Goal: Transaction & Acquisition: Obtain resource

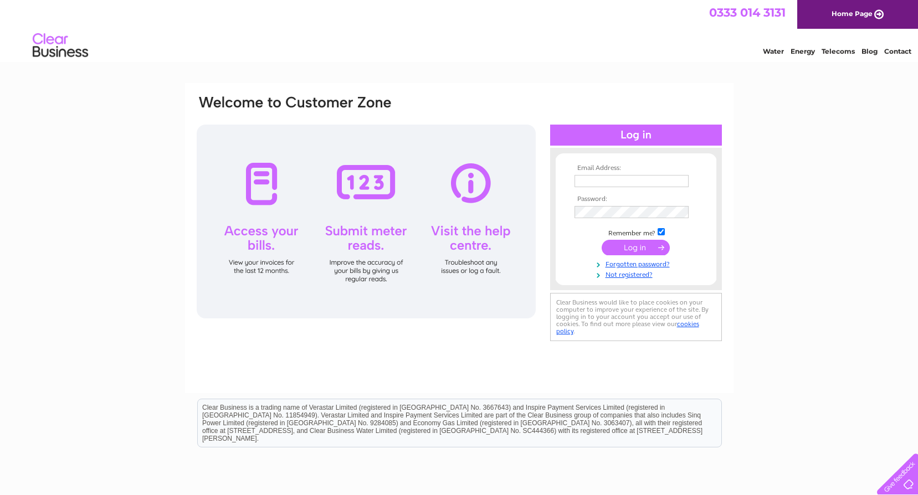
type input "roy@ghwelding.co.uk"
click at [635, 250] on input "submit" at bounding box center [636, 248] width 68 height 16
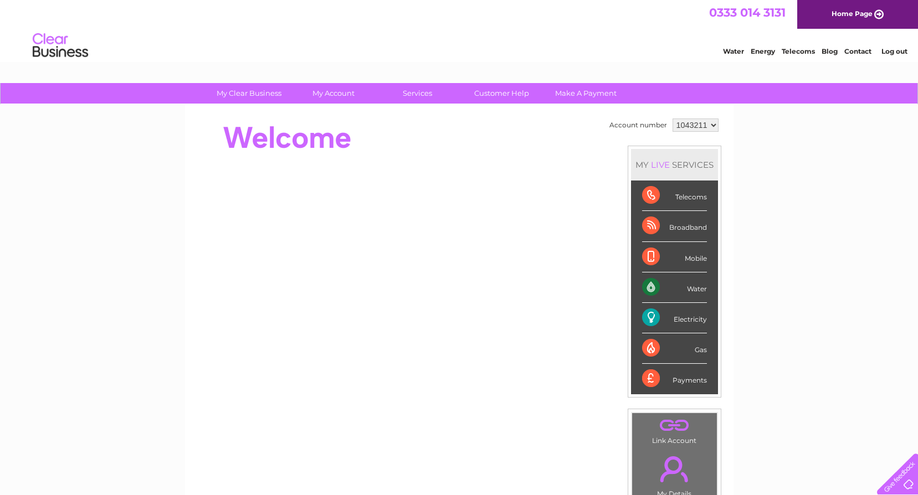
scroll to position [55, 0]
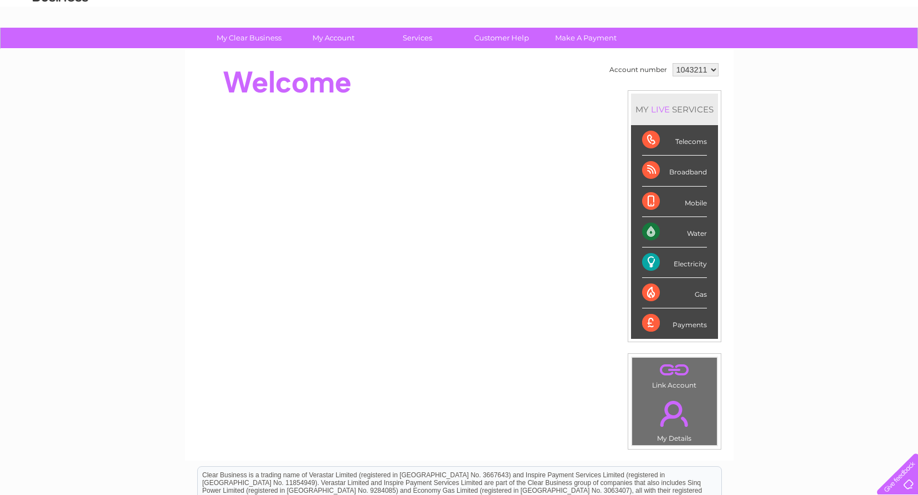
click at [671, 374] on link "." at bounding box center [674, 370] width 79 height 19
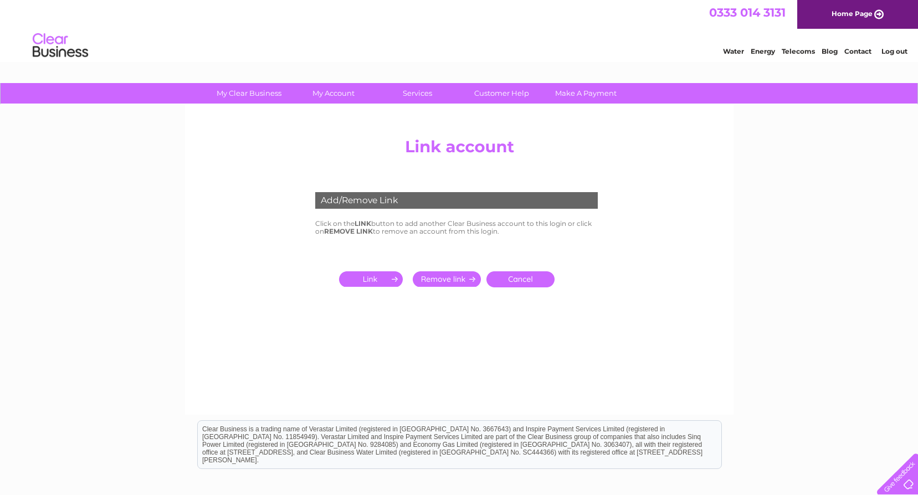
click at [381, 273] on input "submit" at bounding box center [373, 279] width 68 height 16
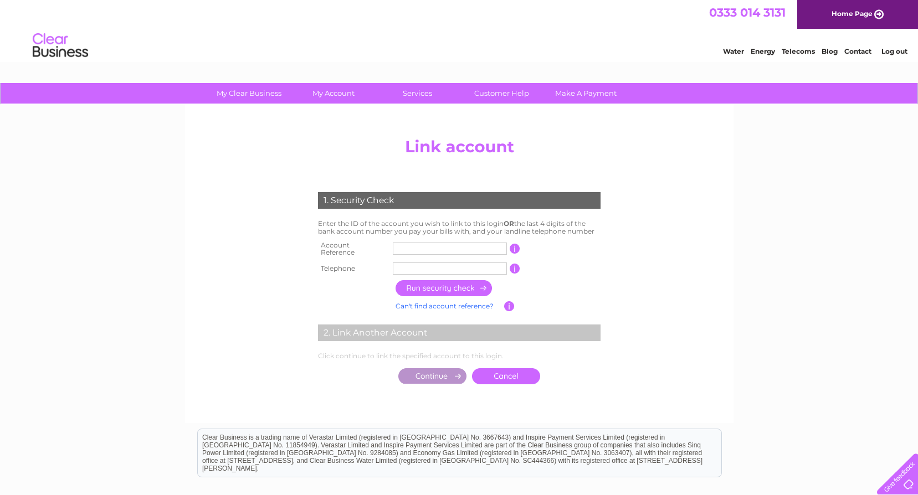
click at [416, 246] on input "text" at bounding box center [450, 249] width 114 height 12
type input "1043211"
click at [399, 263] on input "text" at bounding box center [450, 269] width 114 height 12
type input "07711308927"
click at [459, 281] on input "button" at bounding box center [445, 288] width 98 height 16
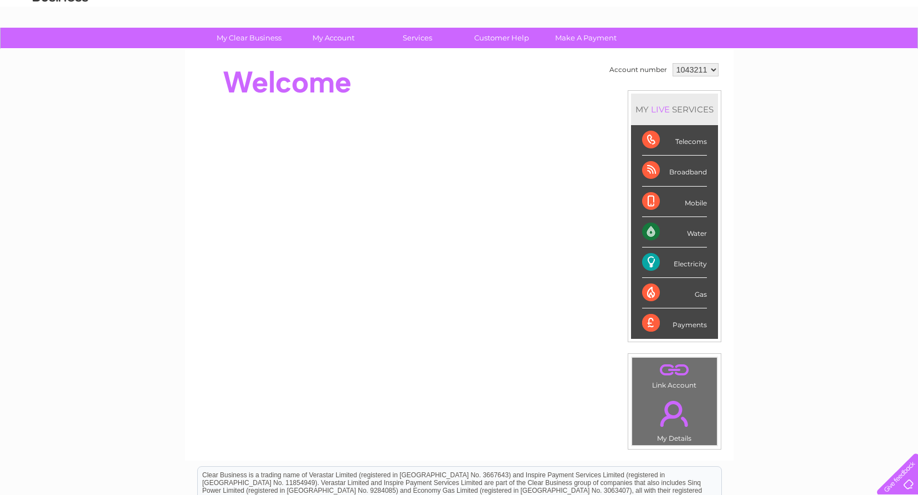
click at [690, 261] on div "Electricity" at bounding box center [674, 263] width 65 height 30
click at [686, 265] on div "Electricity" at bounding box center [674, 263] width 65 height 30
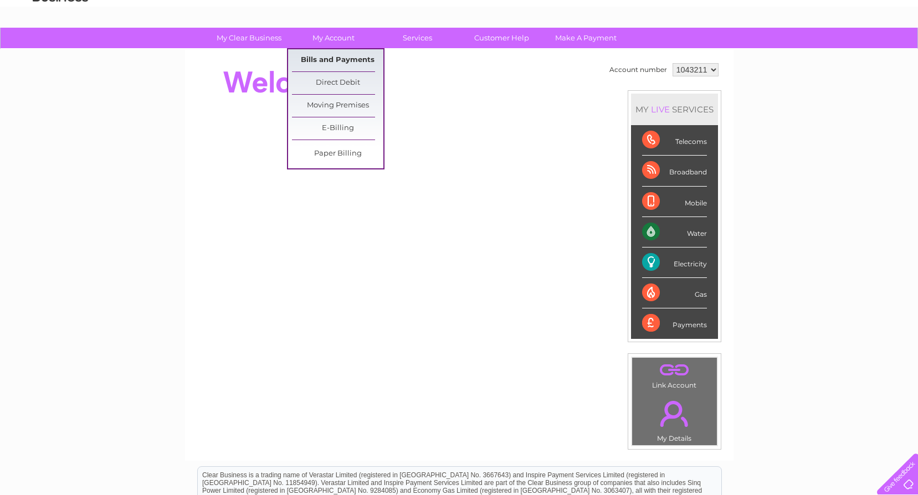
click at [342, 60] on link "Bills and Payments" at bounding box center [337, 60] width 91 height 22
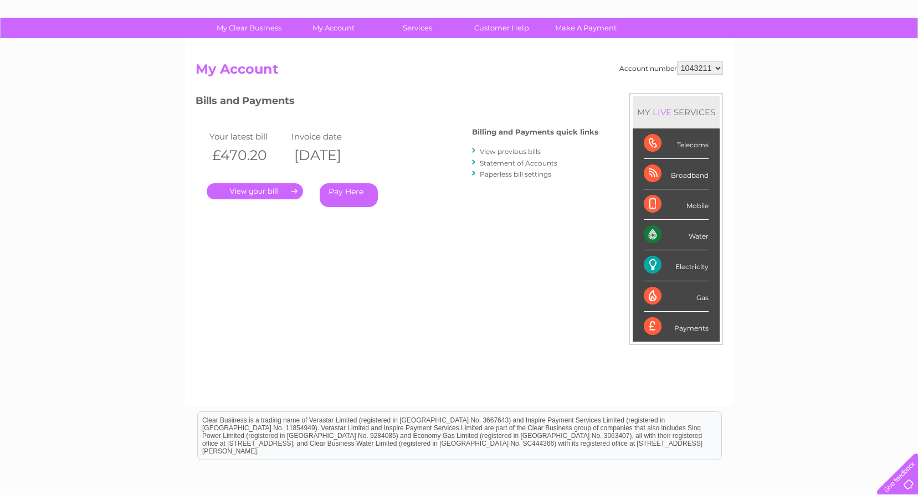
scroll to position [63, 0]
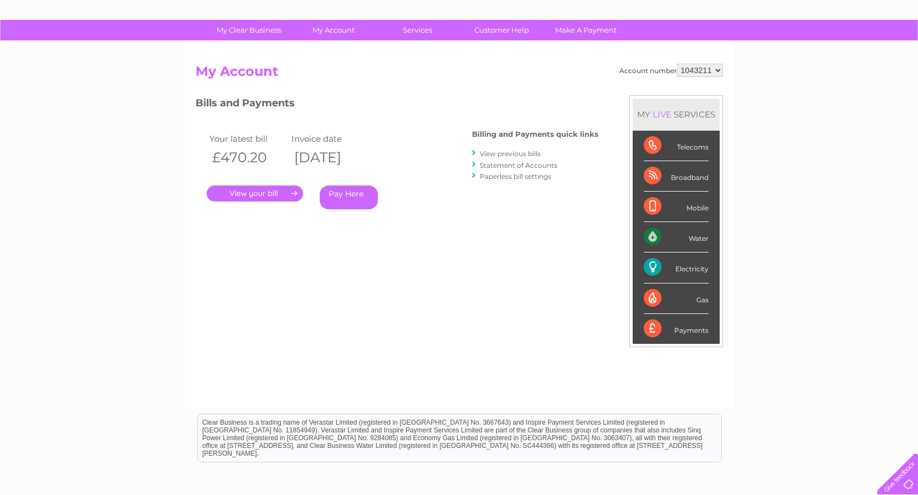
click at [252, 187] on link "." at bounding box center [255, 194] width 96 height 16
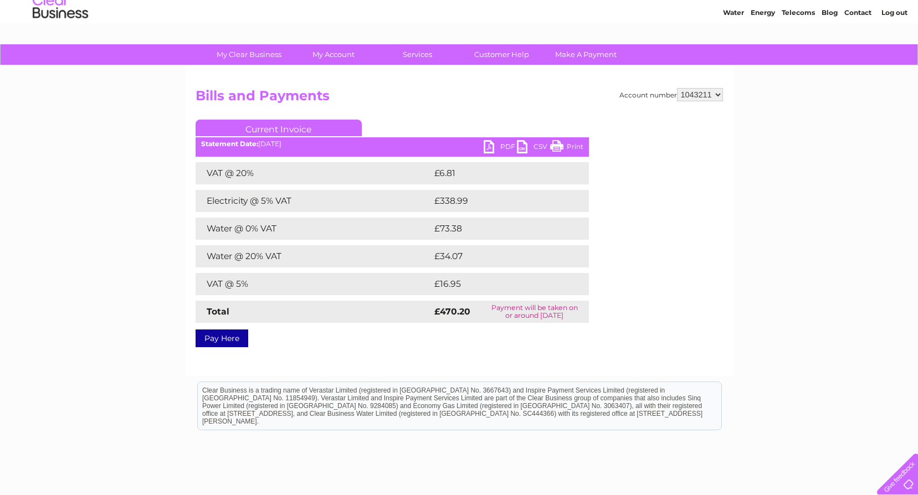
scroll to position [55, 0]
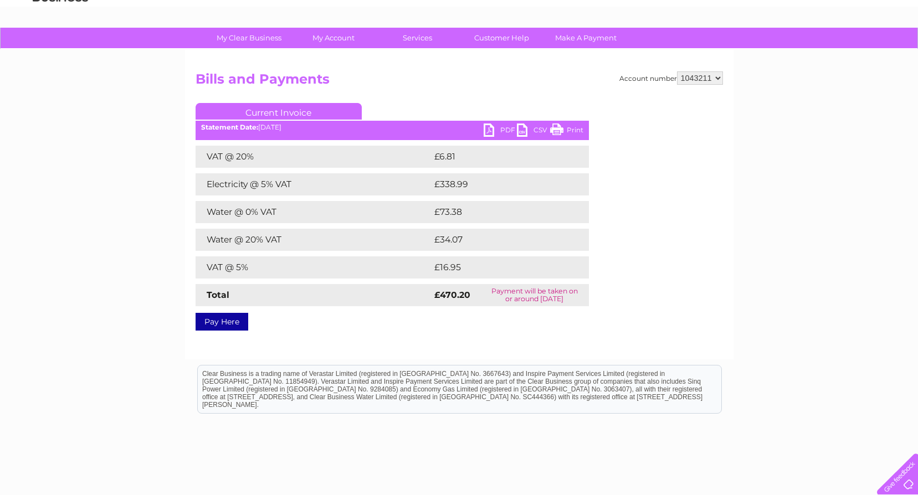
click at [490, 127] on link "PDF" at bounding box center [500, 132] width 33 height 16
click at [482, 39] on link "Customer Help" at bounding box center [501, 38] width 91 height 20
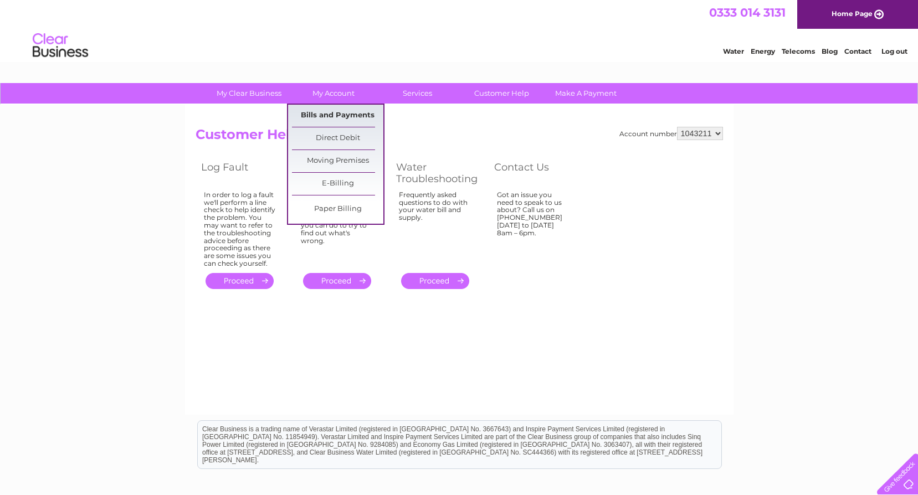
click at [343, 119] on link "Bills and Payments" at bounding box center [337, 116] width 91 height 22
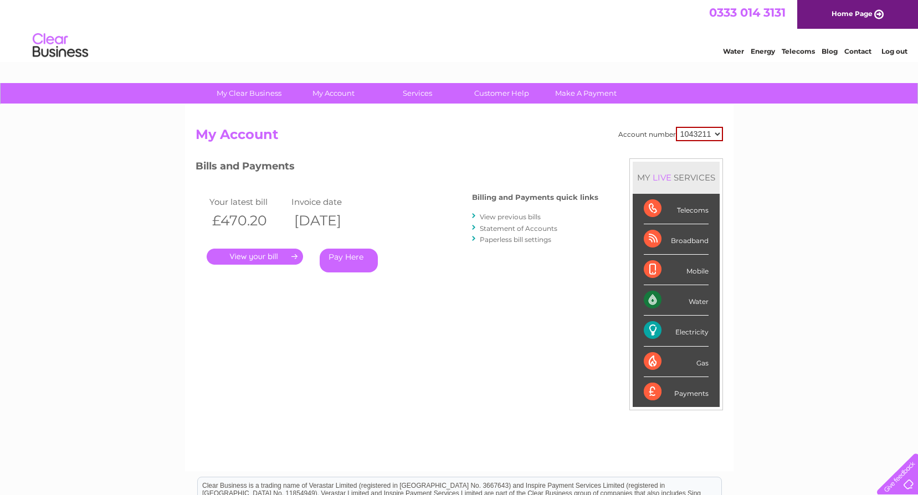
click at [686, 330] on div "Electricity" at bounding box center [676, 331] width 65 height 30
click at [650, 331] on div "Electricity" at bounding box center [676, 331] width 65 height 30
click at [265, 258] on link "." at bounding box center [255, 257] width 96 height 16
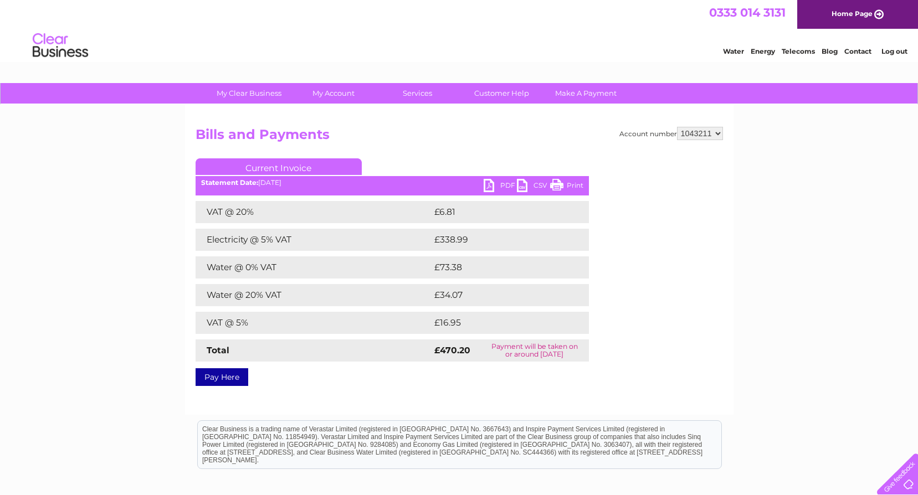
click at [760, 54] on link "Energy" at bounding box center [763, 51] width 24 height 8
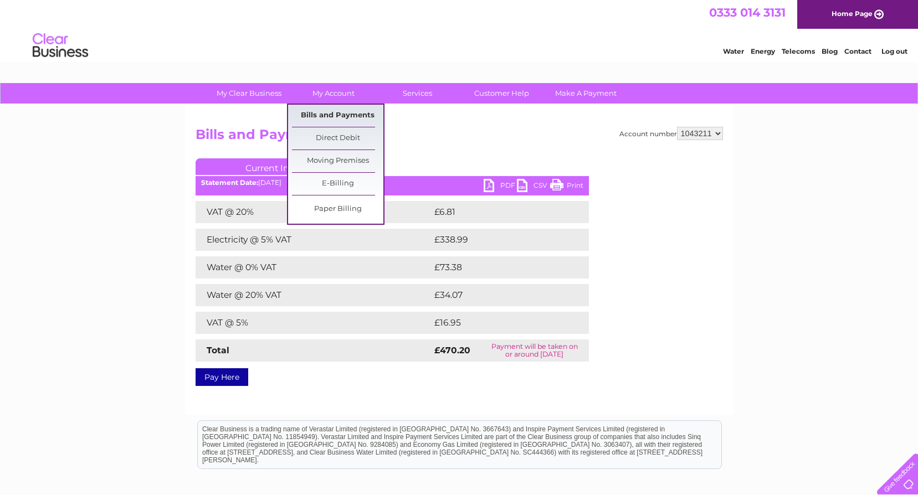
click at [338, 114] on link "Bills and Payments" at bounding box center [337, 116] width 91 height 22
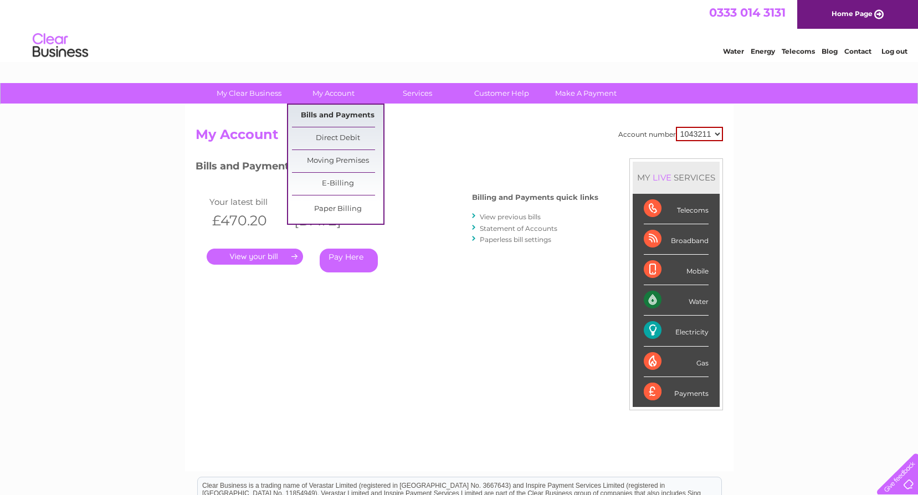
click at [347, 113] on link "Bills and Payments" at bounding box center [337, 116] width 91 height 22
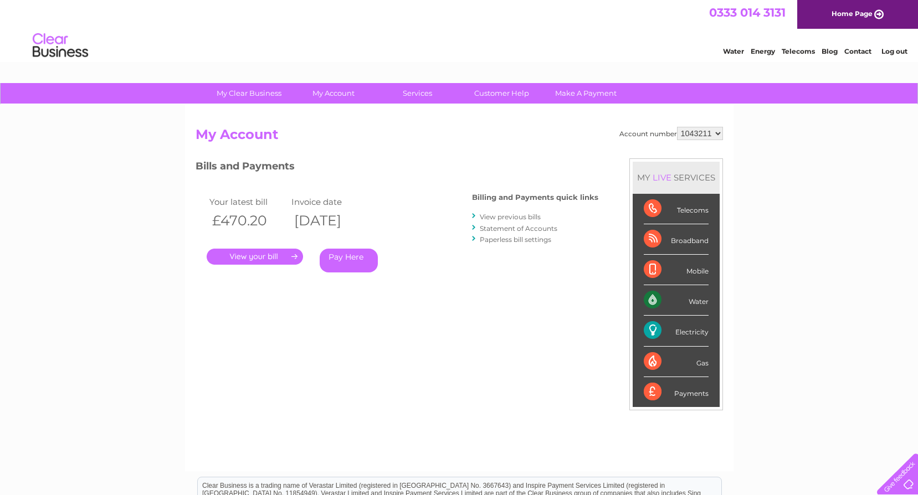
click at [653, 327] on div "Electricity" at bounding box center [676, 331] width 65 height 30
click at [695, 331] on div "Electricity" at bounding box center [676, 331] width 65 height 30
click at [696, 331] on div "Electricity" at bounding box center [676, 331] width 65 height 30
click at [696, 330] on div "Electricity" at bounding box center [676, 331] width 65 height 30
click at [502, 218] on link "View previous bills" at bounding box center [510, 217] width 61 height 8
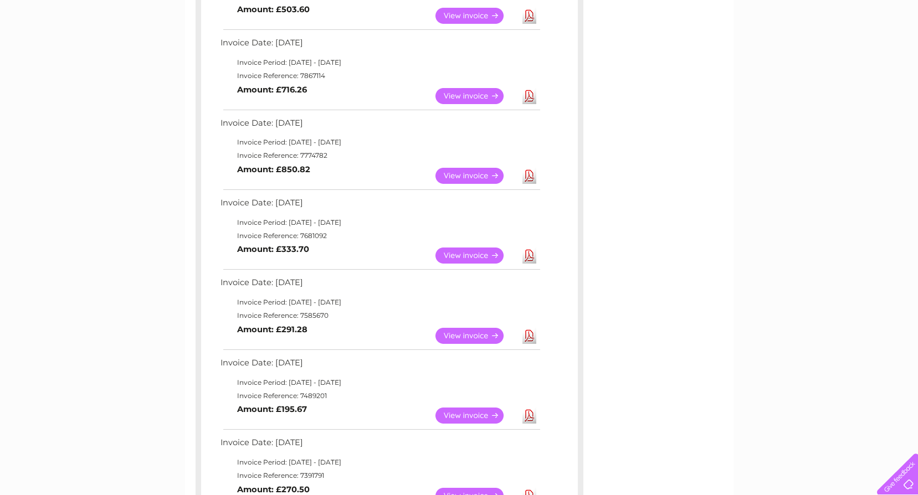
scroll to position [277, 0]
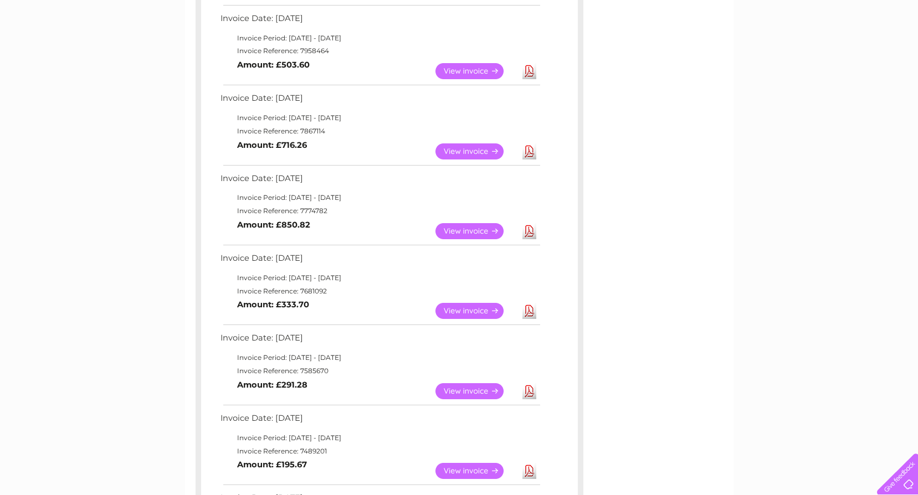
click at [472, 392] on link "View" at bounding box center [475, 391] width 81 height 16
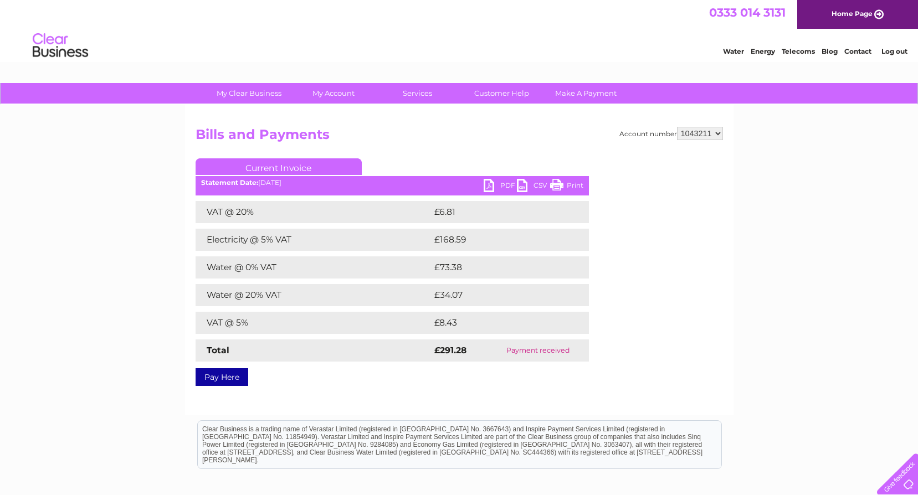
click at [488, 188] on link "PDF" at bounding box center [500, 187] width 33 height 16
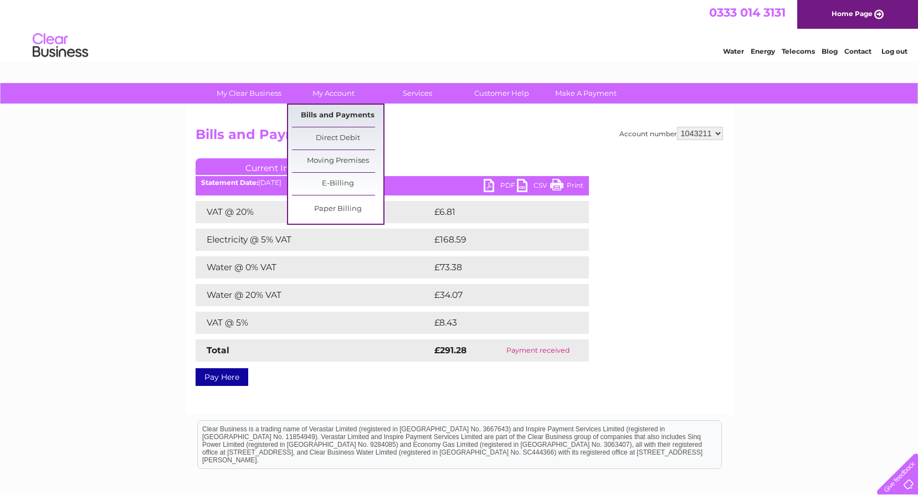
click at [330, 115] on link "Bills and Payments" at bounding box center [337, 116] width 91 height 22
click at [334, 114] on link "Bills and Payments" at bounding box center [337, 116] width 91 height 22
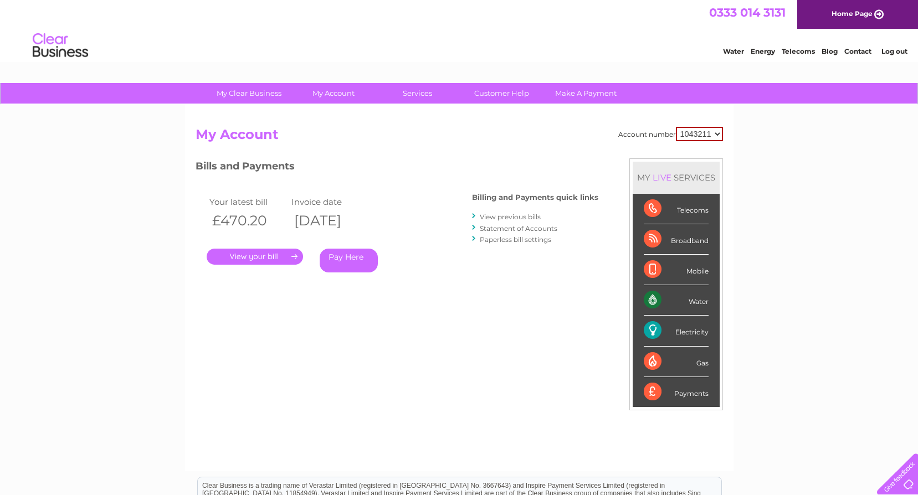
click at [511, 216] on link "View previous bills" at bounding box center [510, 217] width 61 height 8
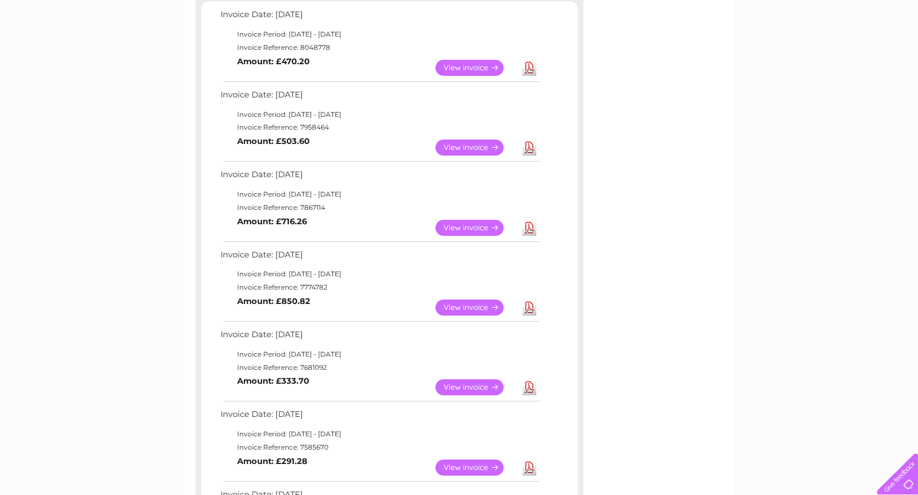
scroll to position [222, 0]
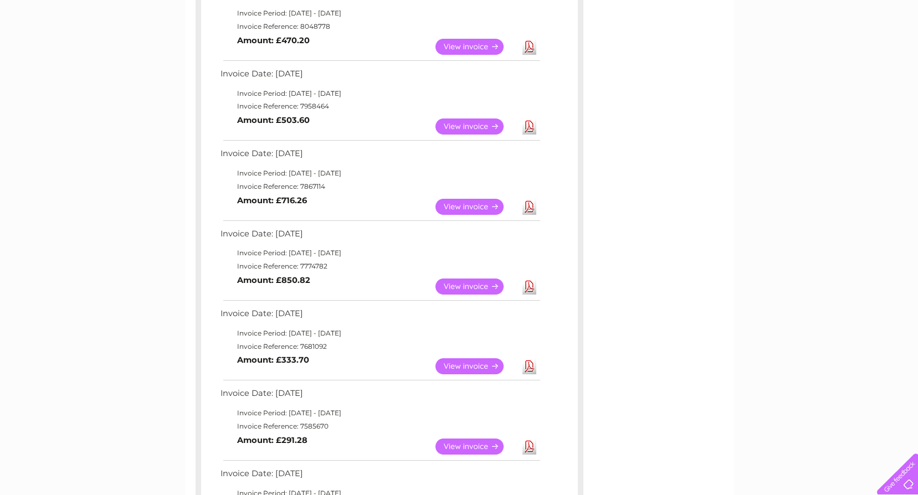
click at [475, 285] on link "View" at bounding box center [475, 287] width 81 height 16
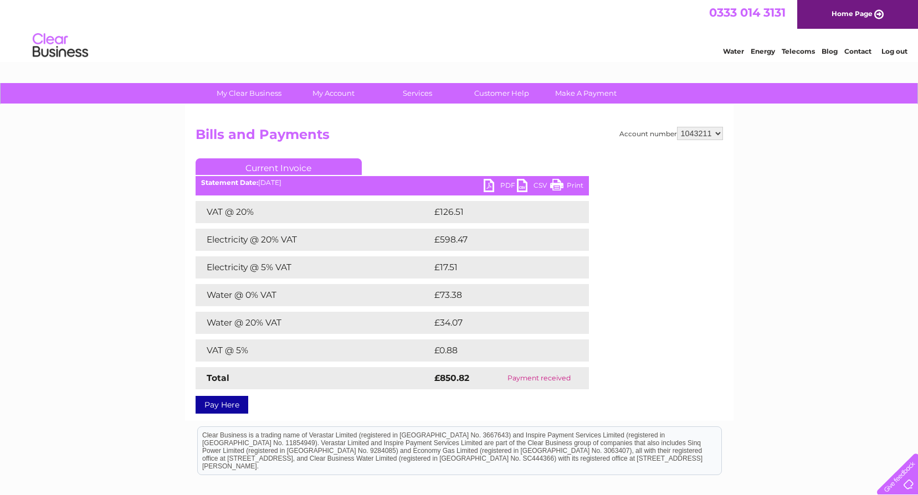
click at [491, 185] on link "PDF" at bounding box center [500, 187] width 33 height 16
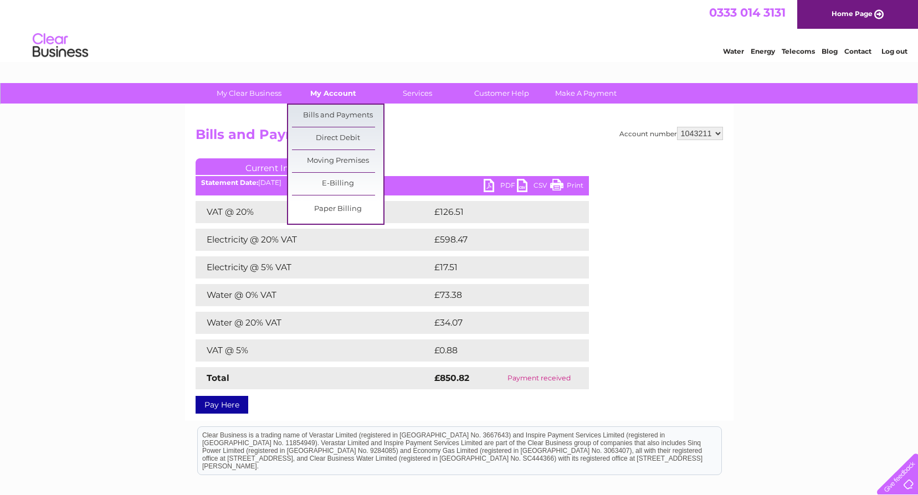
click at [314, 91] on link "My Account" at bounding box center [333, 93] width 91 height 20
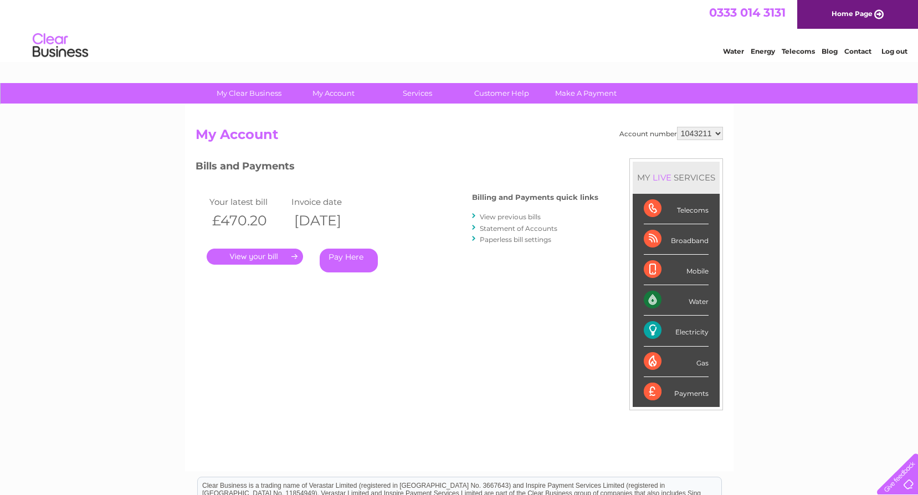
click at [245, 255] on link "." at bounding box center [255, 257] width 96 height 16
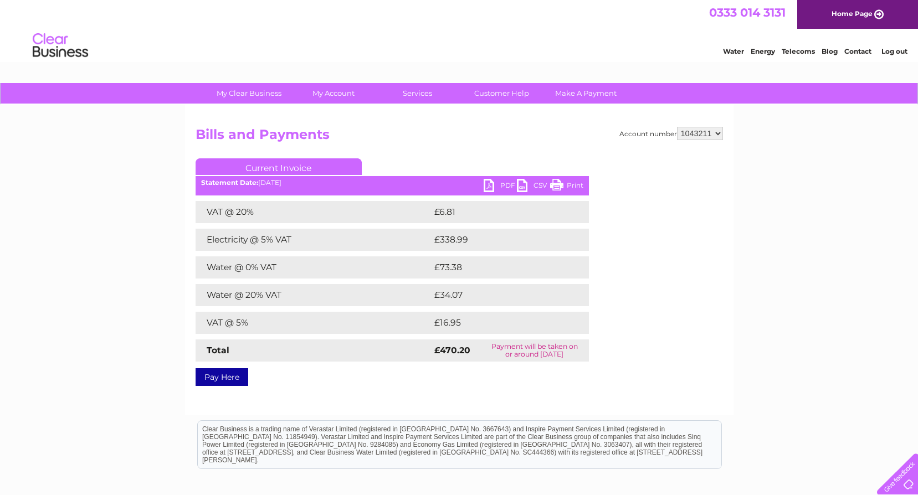
click at [487, 186] on link "PDF" at bounding box center [500, 187] width 33 height 16
click at [490, 185] on link "PDF" at bounding box center [500, 187] width 33 height 16
click at [490, 188] on link "PDF" at bounding box center [500, 187] width 33 height 16
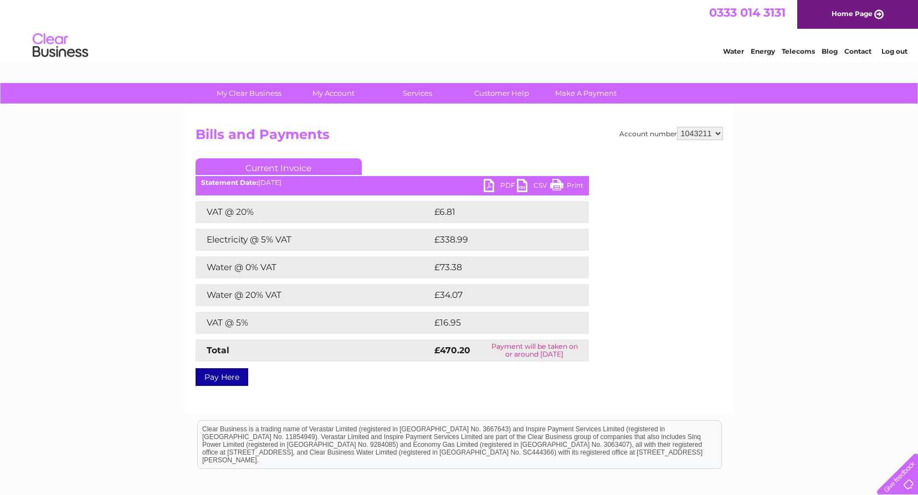
click at [490, 188] on link "PDF" at bounding box center [500, 187] width 33 height 16
click at [518, 186] on link "CSV" at bounding box center [533, 187] width 33 height 16
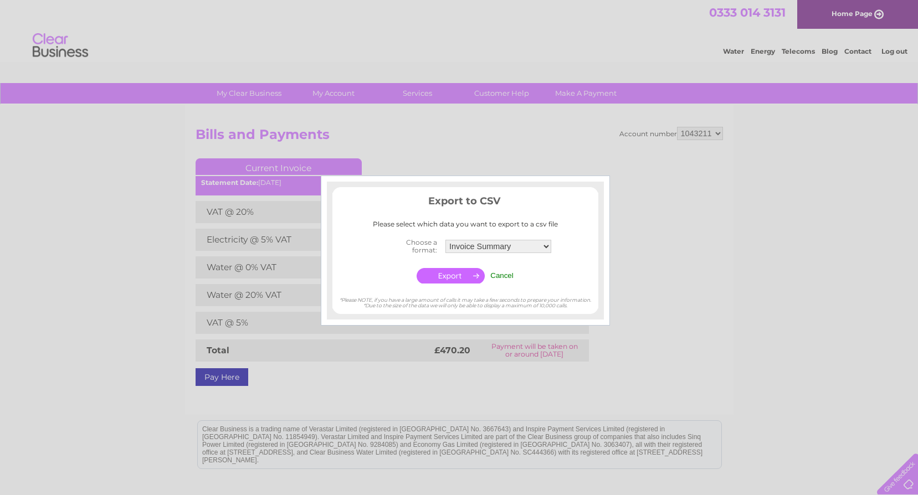
click at [695, 294] on div at bounding box center [459, 247] width 918 height 495
click at [653, 347] on div at bounding box center [459, 247] width 918 height 495
click at [497, 276] on input "Cancel" at bounding box center [501, 275] width 23 height 8
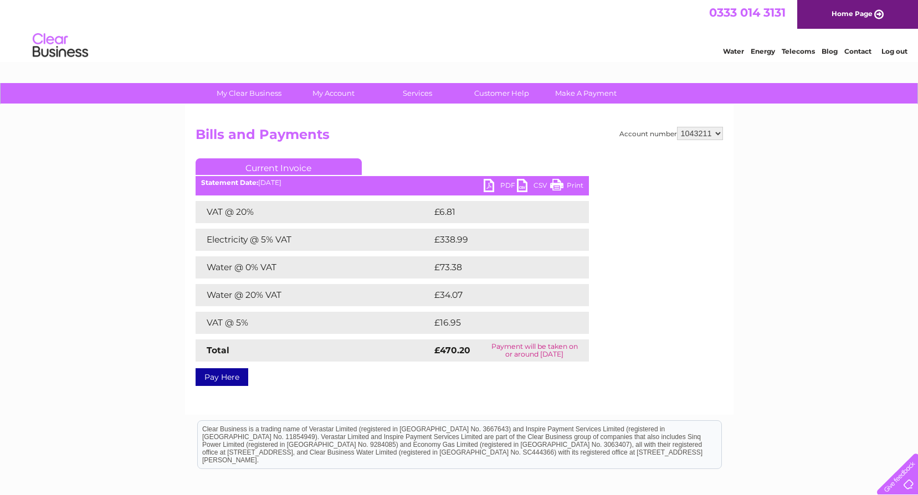
click at [488, 186] on link "PDF" at bounding box center [500, 187] width 33 height 16
click at [519, 183] on link "CSV" at bounding box center [533, 187] width 33 height 16
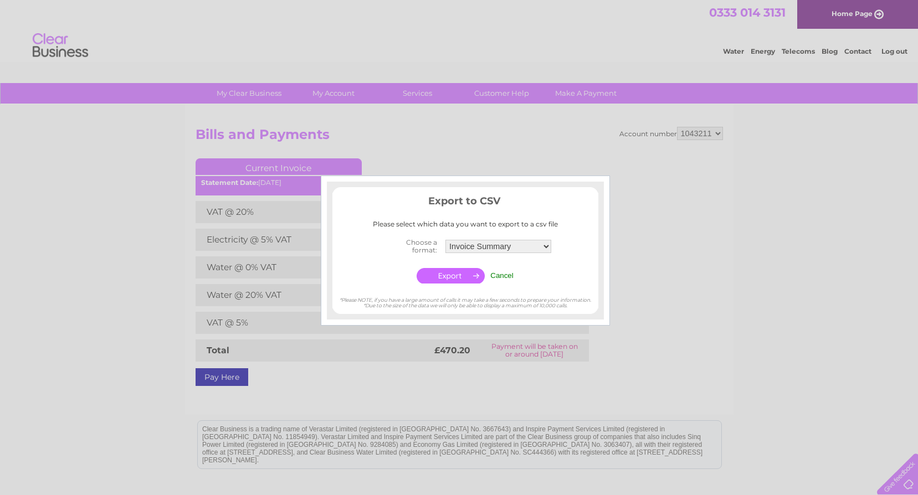
click at [519, 183] on div at bounding box center [465, 187] width 277 height 11
click at [659, 301] on div at bounding box center [459, 247] width 918 height 495
